Goal: Task Accomplishment & Management: Manage account settings

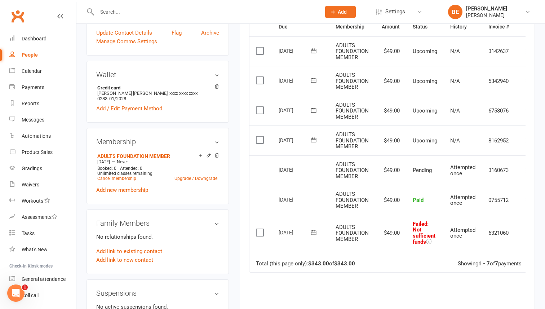
scroll to position [178, 0]
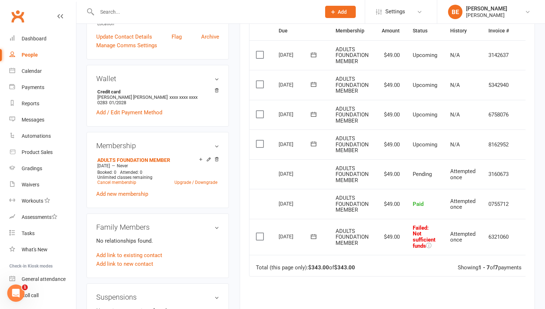
click at [260, 145] on label at bounding box center [261, 143] width 10 height 7
click at [260, 140] on input "checkbox" at bounding box center [258, 140] width 5 height 0
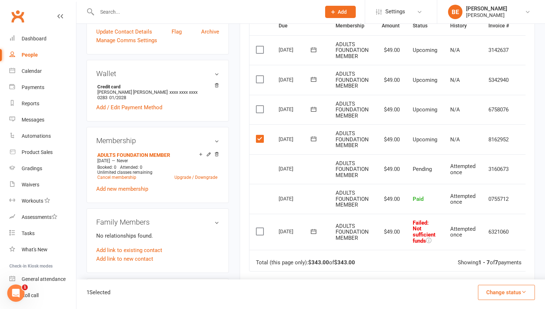
scroll to position [186, 0]
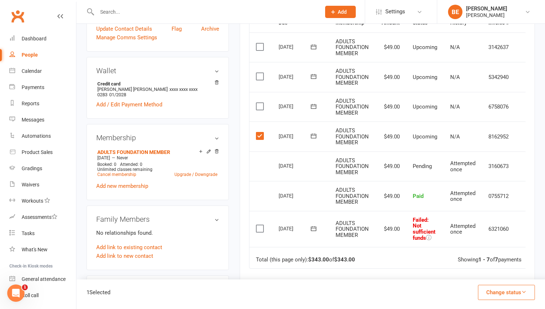
click at [527, 293] on button "Change status" at bounding box center [506, 292] width 57 height 15
click at [260, 137] on label at bounding box center [261, 135] width 10 height 7
click at [260, 132] on input "checkbox" at bounding box center [258, 132] width 5 height 0
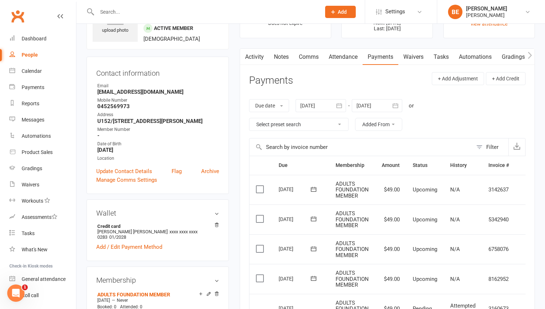
scroll to position [43, 0]
click at [439, 80] on button "+ Add Adjustment" at bounding box center [458, 79] width 52 height 13
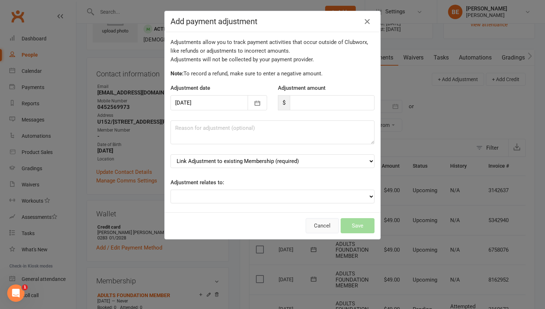
click at [319, 229] on button "Cancel" at bounding box center [322, 225] width 33 height 15
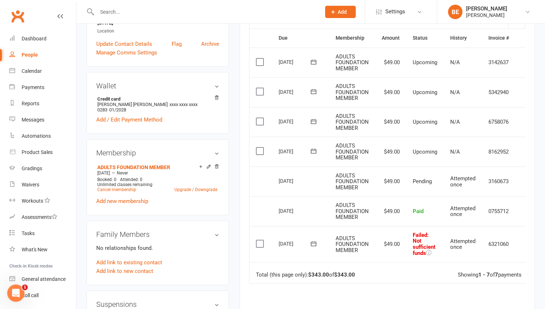
scroll to position [176, 0]
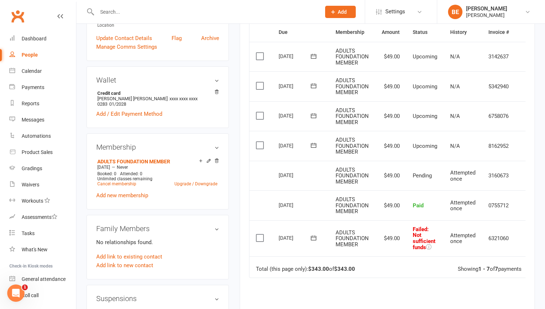
click at [341, 147] on span "ADULTS FOUNDATION MEMBER" at bounding box center [352, 146] width 33 height 18
click at [384, 146] on td "$49.00" at bounding box center [390, 146] width 31 height 30
click at [397, 146] on td "$49.00" at bounding box center [390, 146] width 31 height 30
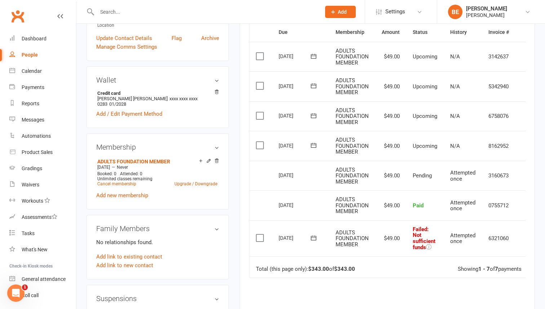
click at [385, 147] on td "$49.00" at bounding box center [390, 146] width 31 height 30
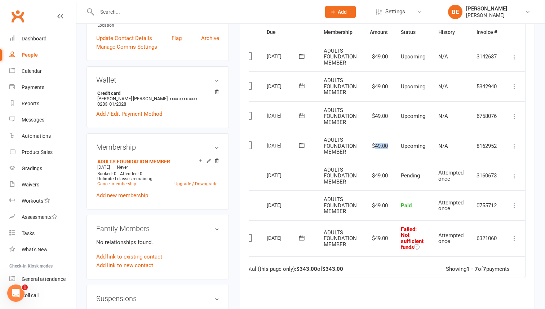
click at [516, 145] on icon at bounding box center [514, 145] width 7 height 7
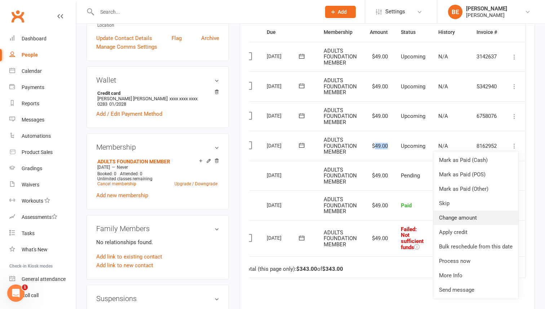
click at [453, 216] on link "Change amount" at bounding box center [475, 218] width 85 height 14
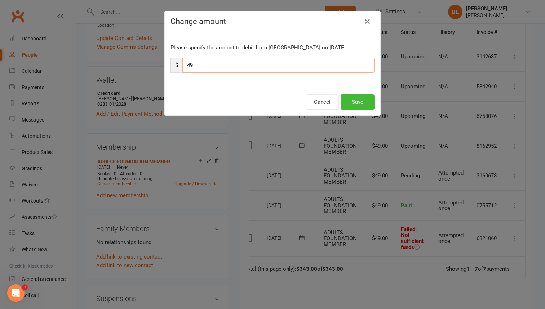
click at [203, 66] on input "49" at bounding box center [278, 65] width 192 height 15
type input "4"
type input "98"
click at [355, 101] on button "Save" at bounding box center [358, 101] width 34 height 15
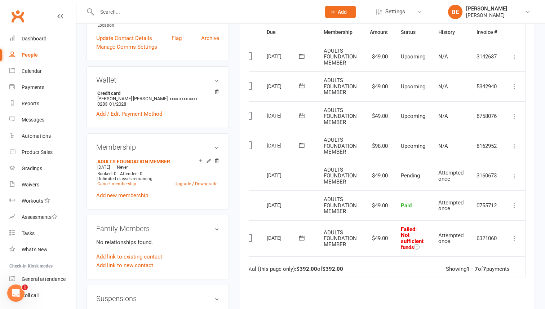
click at [514, 238] on icon at bounding box center [514, 238] width 7 height 7
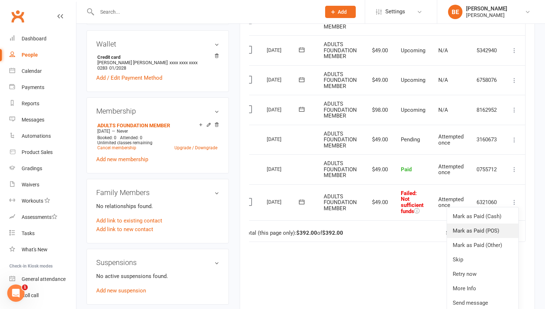
scroll to position [218, 0]
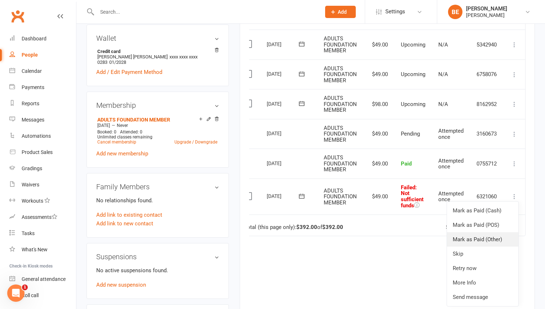
click at [485, 239] on link "Mark as Paid (Other)" at bounding box center [482, 239] width 71 height 14
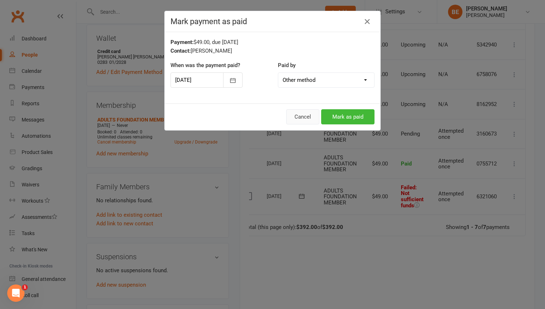
click at [301, 114] on button "Cancel" at bounding box center [302, 116] width 33 height 15
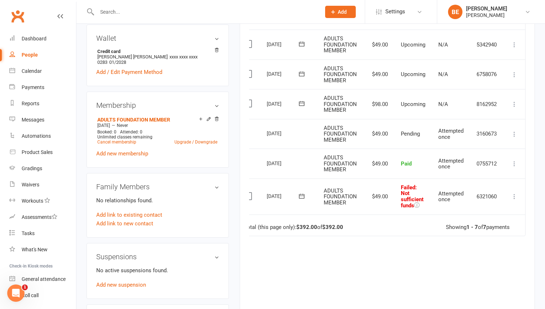
click at [514, 198] on icon at bounding box center [514, 196] width 7 height 7
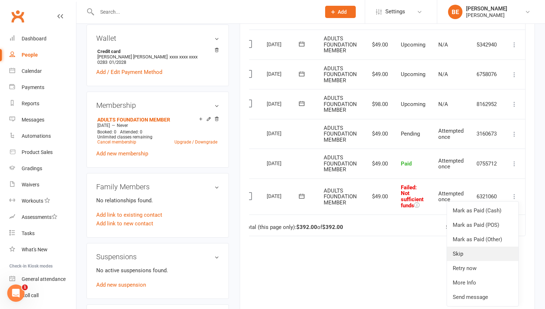
click at [479, 253] on link "Skip" at bounding box center [482, 254] width 71 height 14
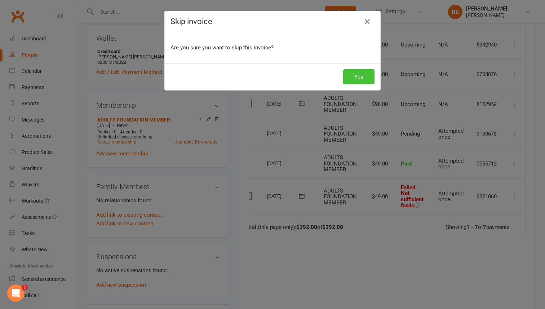
click at [358, 79] on button "Yes" at bounding box center [358, 76] width 31 height 15
